Goal: Navigation & Orientation: Go to known website

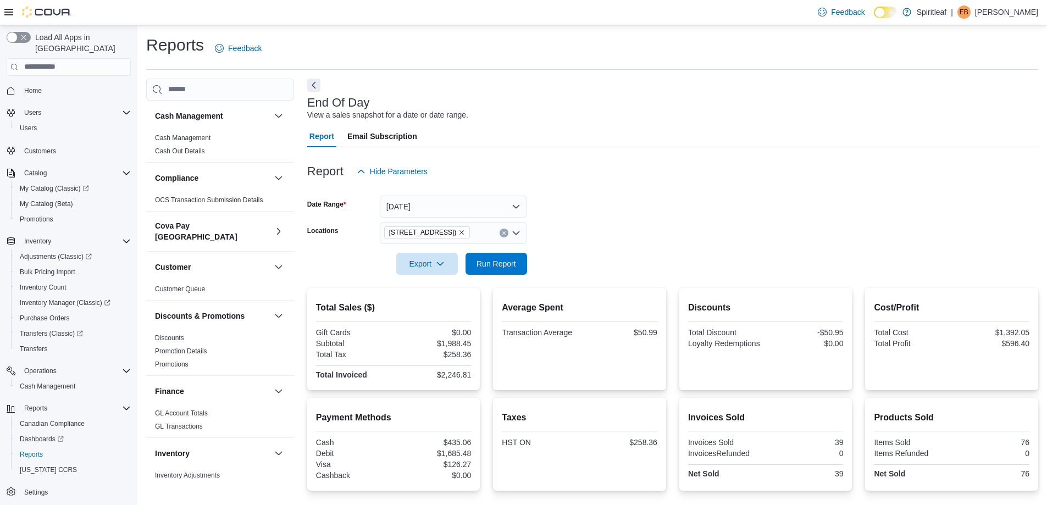
click at [1023, 13] on p "[PERSON_NAME]" at bounding box center [1006, 11] width 63 height 13
click at [973, 107] on span "Sign Out" at bounding box center [967, 107] width 30 height 11
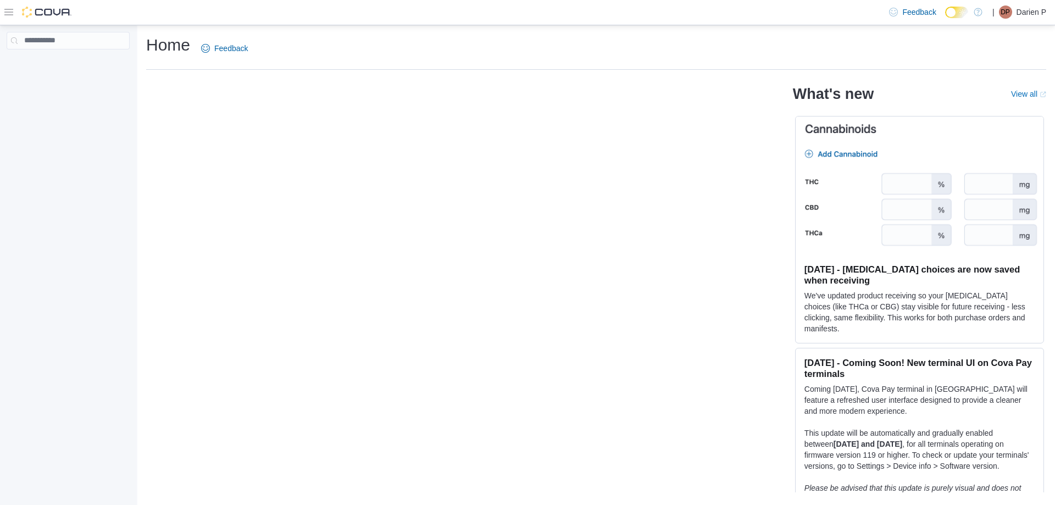
click at [74, 249] on div at bounding box center [68, 267] width 136 height 485
